Goal: Information Seeking & Learning: Find specific fact

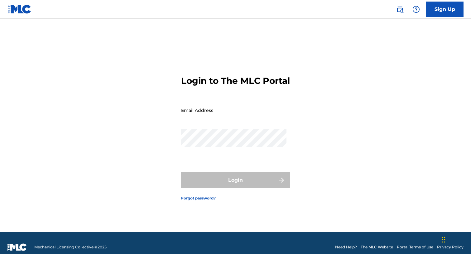
click at [197, 119] on input "Email Address" at bounding box center [233, 110] width 105 height 18
type input "[PERSON_NAME][EMAIL_ADDRESS][PERSON_NAME][DOMAIN_NAME]"
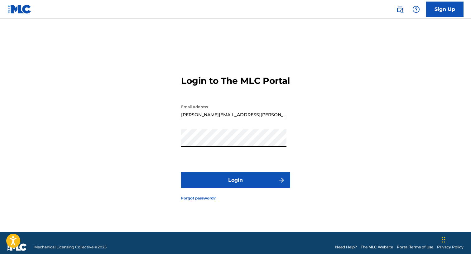
click at [233, 187] on button "Login" at bounding box center [235, 180] width 109 height 16
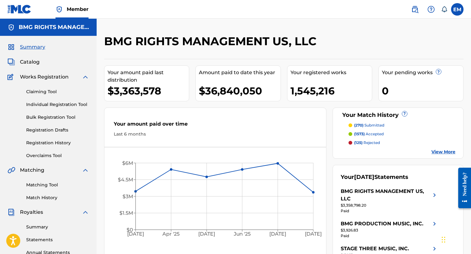
click at [133, 43] on h2 "BMG RIGHTS MANAGEMENT US, LLC" at bounding box center [212, 41] width 216 height 14
click at [29, 60] on span "Catalog" at bounding box center [30, 61] width 20 height 7
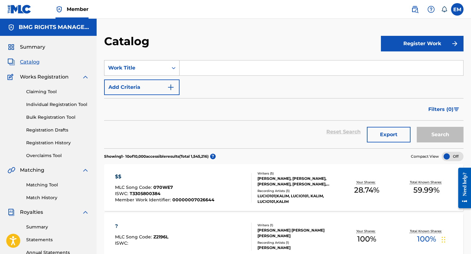
click at [163, 69] on div "Work Title" at bounding box center [136, 67] width 56 height 7
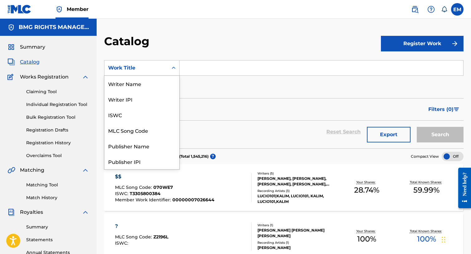
scroll to position [94, 0]
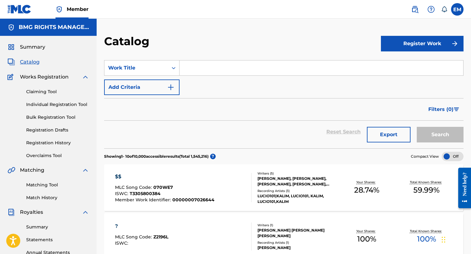
click at [213, 67] on input "Search Form" at bounding box center [322, 68] width 284 height 15
click at [176, 84] on button "Add Criteria" at bounding box center [141, 88] width 75 height 16
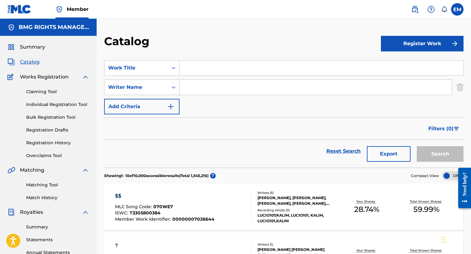
click at [197, 70] on input "Search Form" at bounding box center [322, 68] width 284 height 15
click at [190, 69] on input "Search Form" at bounding box center [322, 68] width 284 height 15
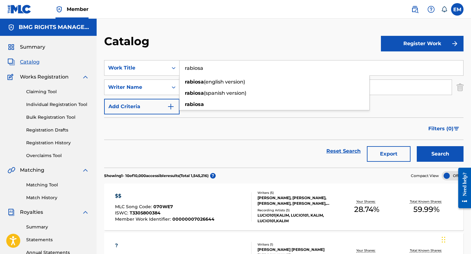
type input "rabiosa"
click at [198, 35] on div "Catalog" at bounding box center [242, 43] width 277 height 18
click at [190, 89] on input "Search Form" at bounding box center [316, 87] width 272 height 15
type input "bello"
click at [443, 152] on button "Search" at bounding box center [440, 154] width 47 height 16
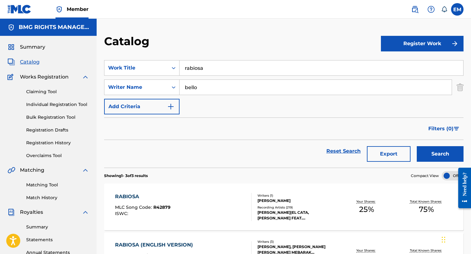
click at [212, 205] on div "RABIOSA MLC Song Code : R42879 ISWC :" at bounding box center [183, 207] width 137 height 28
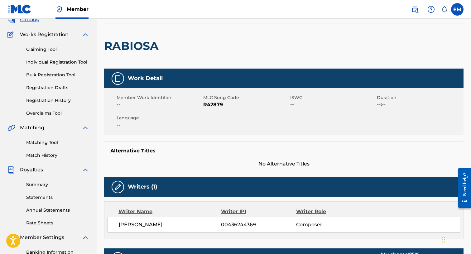
scroll to position [31, 0]
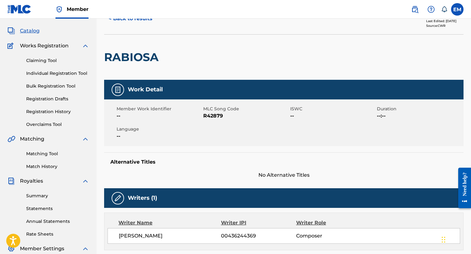
drag, startPoint x: 7, startPoint y: 73, endPoint x: 14, endPoint y: 62, distance: 12.9
click at [7, 73] on div "Summary Catalog Works Registration Claiming Tool Individual Registration Tool B…" at bounding box center [48, 159] width 97 height 308
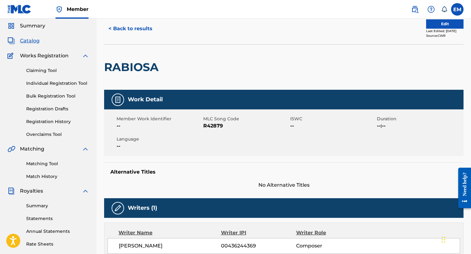
scroll to position [0, 0]
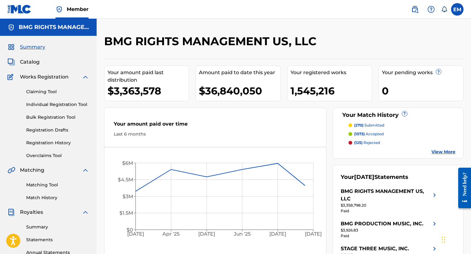
click at [411, 10] on img at bounding box center [414, 9] width 7 height 7
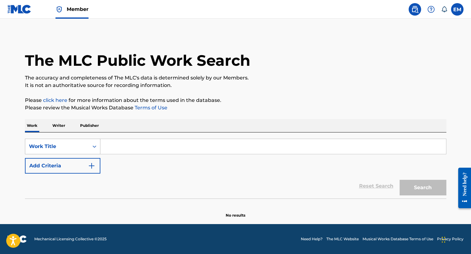
click at [69, 151] on div "Work Title" at bounding box center [57, 147] width 64 height 12
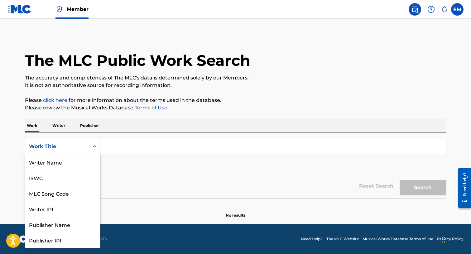
scroll to position [31, 0]
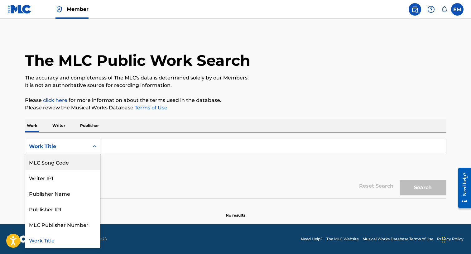
click at [67, 161] on div "MLC Song Code" at bounding box center [62, 162] width 75 height 16
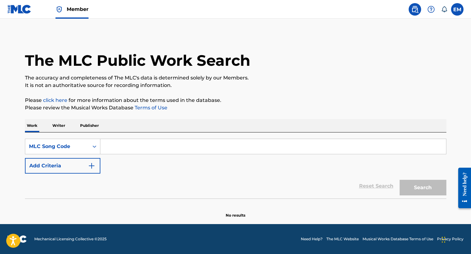
click at [128, 142] on input "Search Form" at bounding box center [273, 146] width 346 height 15
paste input "B9970R"
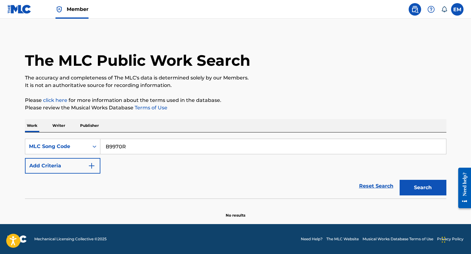
type input "B9970R"
click at [410, 190] on button "Search" at bounding box center [423, 188] width 47 height 16
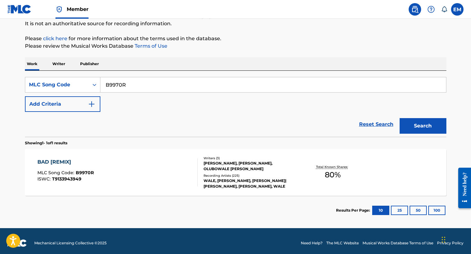
scroll to position [62, 0]
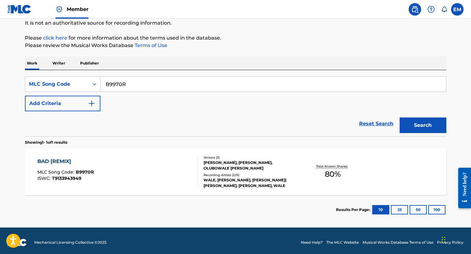
click at [122, 80] on input "B9970R" at bounding box center [273, 84] width 346 height 15
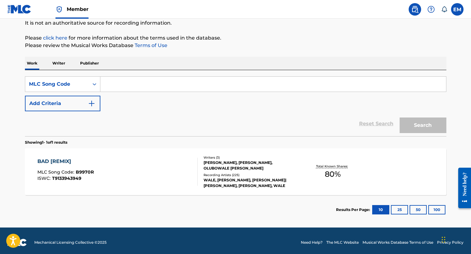
click at [110, 86] on input "Search Form" at bounding box center [273, 84] width 346 height 15
paste input "BE2AAB"
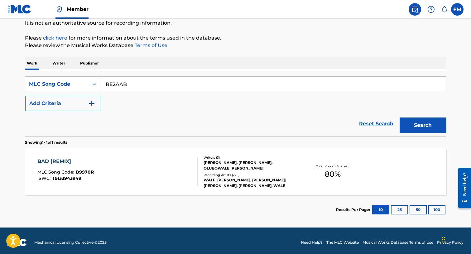
type input "BE2AAB"
click at [420, 121] on button "Search" at bounding box center [423, 126] width 47 height 16
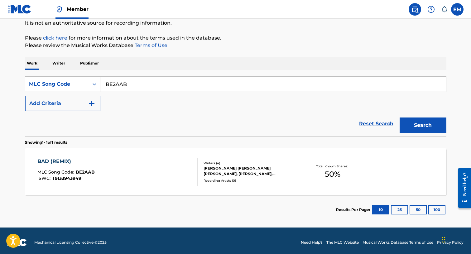
click at [128, 163] on div "BAD (REMIX) MLC Song Code : BE2AAB ISWC : T9133943949" at bounding box center [117, 172] width 160 height 28
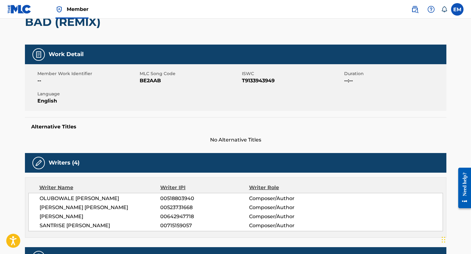
scroll to position [55, 0]
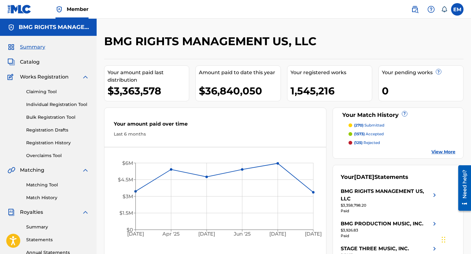
click at [416, 8] on img at bounding box center [414, 9] width 7 height 7
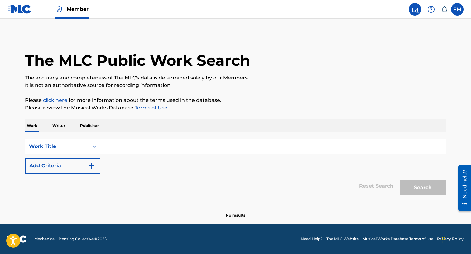
click at [60, 153] on div "Work Title" at bounding box center [62, 147] width 75 height 16
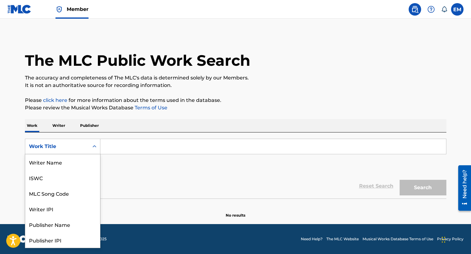
scroll to position [31, 0]
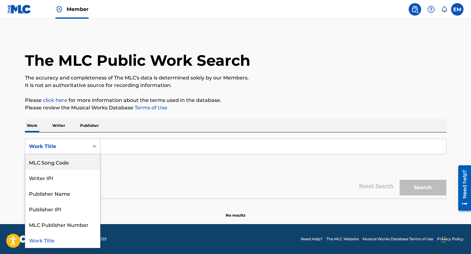
click at [62, 155] on div "MLC Song Code" at bounding box center [62, 162] width 75 height 16
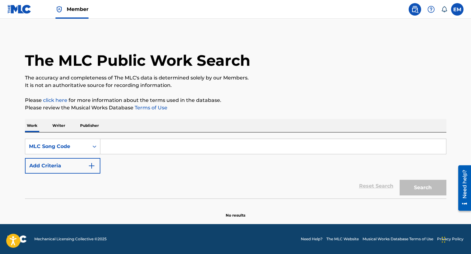
click at [118, 146] on input "Search Form" at bounding box center [273, 146] width 346 height 15
paste input "B9970R"
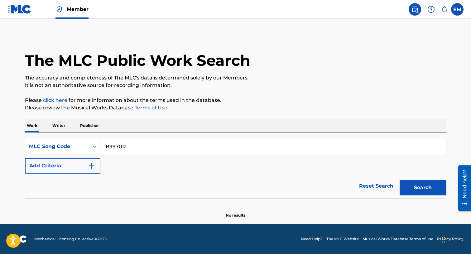
type input "B9970R"
click at [400, 180] on button "Search" at bounding box center [423, 188] width 47 height 16
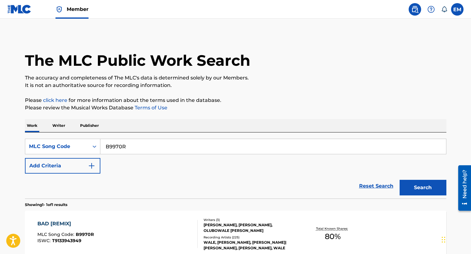
scroll to position [66, 0]
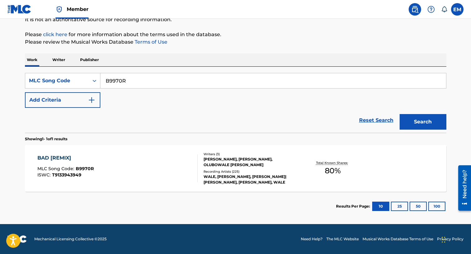
click at [142, 167] on div "BAD [REMIX] MLC Song Code : B9970R ISWC : T9133943949" at bounding box center [117, 168] width 160 height 28
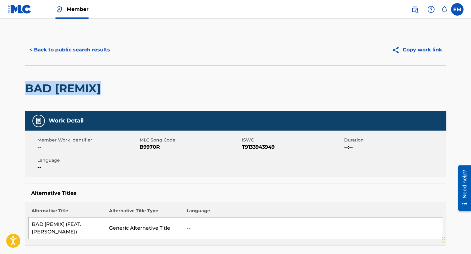
drag, startPoint x: 101, startPoint y: 91, endPoint x: -12, endPoint y: 86, distance: 113.6
click at [0, 86] on html "Accessibility Screen-Reader Guide, Feedback, and Issue Reporting | New window M…" at bounding box center [235, 127] width 471 height 254
copy h2 "BAD [REMIX]"
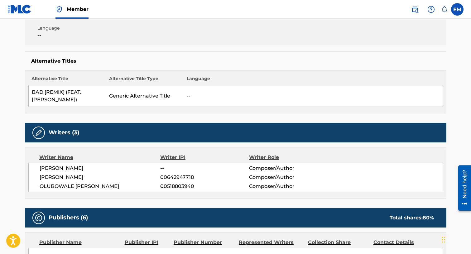
scroll to position [156, 0]
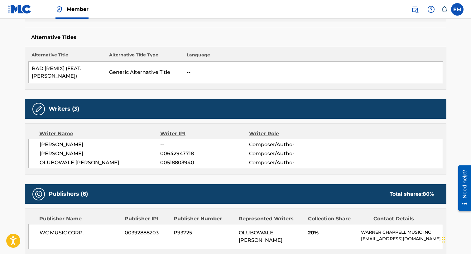
drag, startPoint x: 103, startPoint y: 143, endPoint x: 72, endPoint y: 145, distance: 31.2
click at [72, 145] on span "[PERSON_NAME]" at bounding box center [100, 144] width 121 height 7
copy span "[GEOGRAPHIC_DATA]"
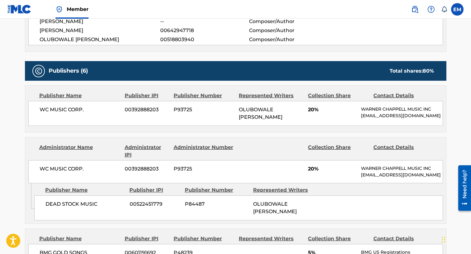
scroll to position [279, 0]
